Goal: Use online tool/utility: Utilize a website feature to perform a specific function

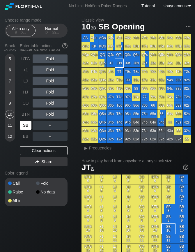
click at [29, 126] on div "SB" at bounding box center [26, 125] width 12 height 9
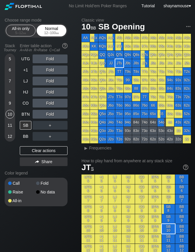
click at [55, 33] on div "12 – 100 bb" at bounding box center [51, 33] width 24 height 4
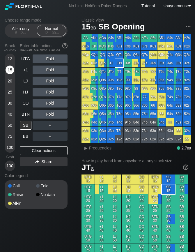
click at [14, 70] on div "15" at bounding box center [10, 69] width 9 height 9
click at [28, 125] on div "SB" at bounding box center [26, 125] width 12 height 9
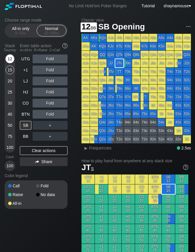
click at [10, 63] on div "12" at bounding box center [10, 58] width 9 height 9
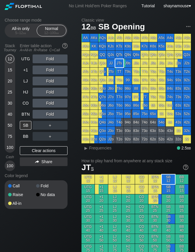
click at [134, 11] on div "No Limit Hold’em Poker Ranges Tutorial shaynamouse ▾" at bounding box center [97, 6] width 195 height 12
